Goal: Transaction & Acquisition: Purchase product/service

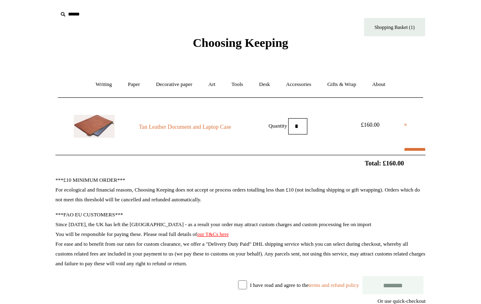
scroll to position [30, 0]
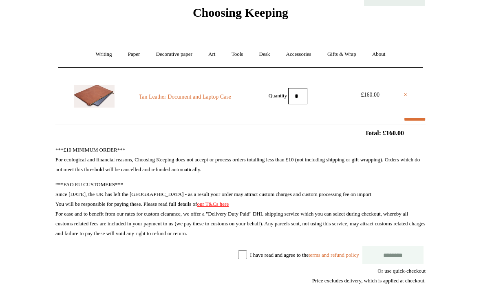
click at [153, 101] on link "Tan Leather Document and Laptop Case" at bounding box center [184, 97] width 111 height 10
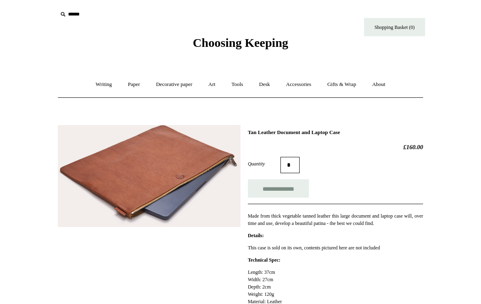
click at [263, 79] on link "Desk +" at bounding box center [265, 85] width 26 height 22
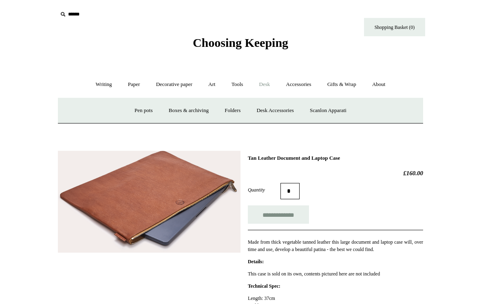
click at [262, 110] on link "Desk Accessories" at bounding box center [275, 111] width 52 height 22
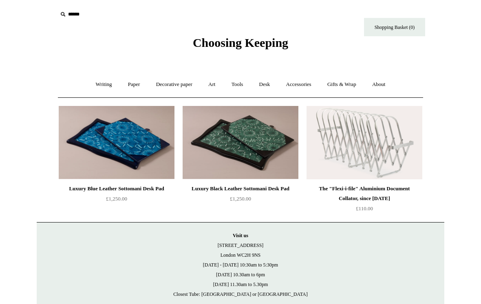
click at [268, 81] on link "Desk +" at bounding box center [265, 85] width 26 height 22
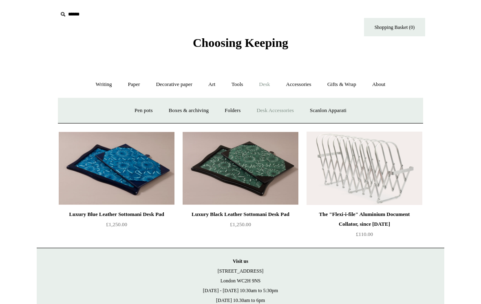
click at [225, 109] on link "Folders" at bounding box center [232, 111] width 31 height 22
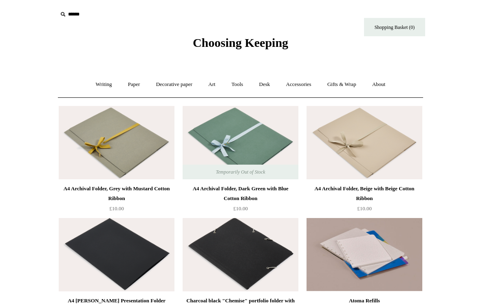
click at [237, 80] on link "Tools +" at bounding box center [237, 85] width 26 height 22
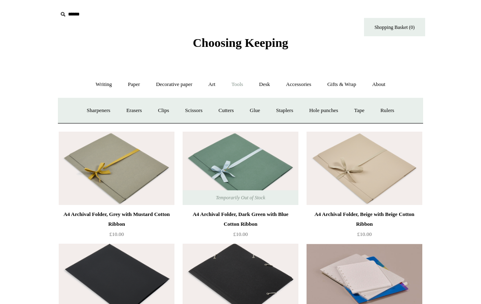
click at [96, 85] on link "Writing +" at bounding box center [103, 85] width 31 height 22
click at [296, 81] on link "Accessories +" at bounding box center [299, 85] width 40 height 22
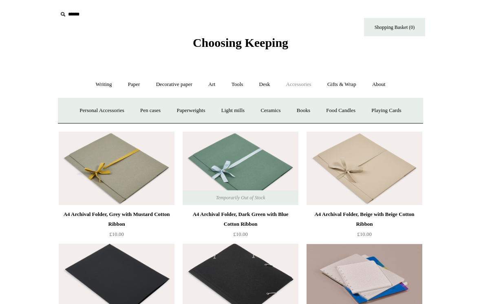
click at [148, 109] on link "Pen cases" at bounding box center [150, 111] width 35 height 22
